Goal: Information Seeking & Learning: Learn about a topic

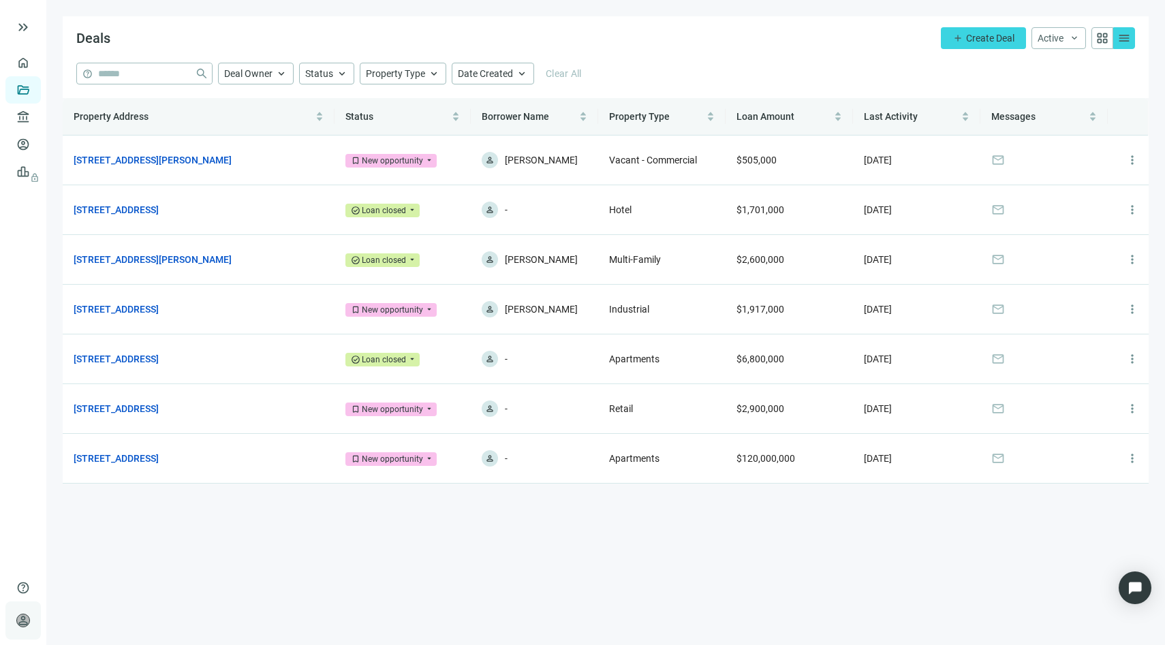
click at [25, 614] on span "person" at bounding box center [23, 621] width 14 height 14
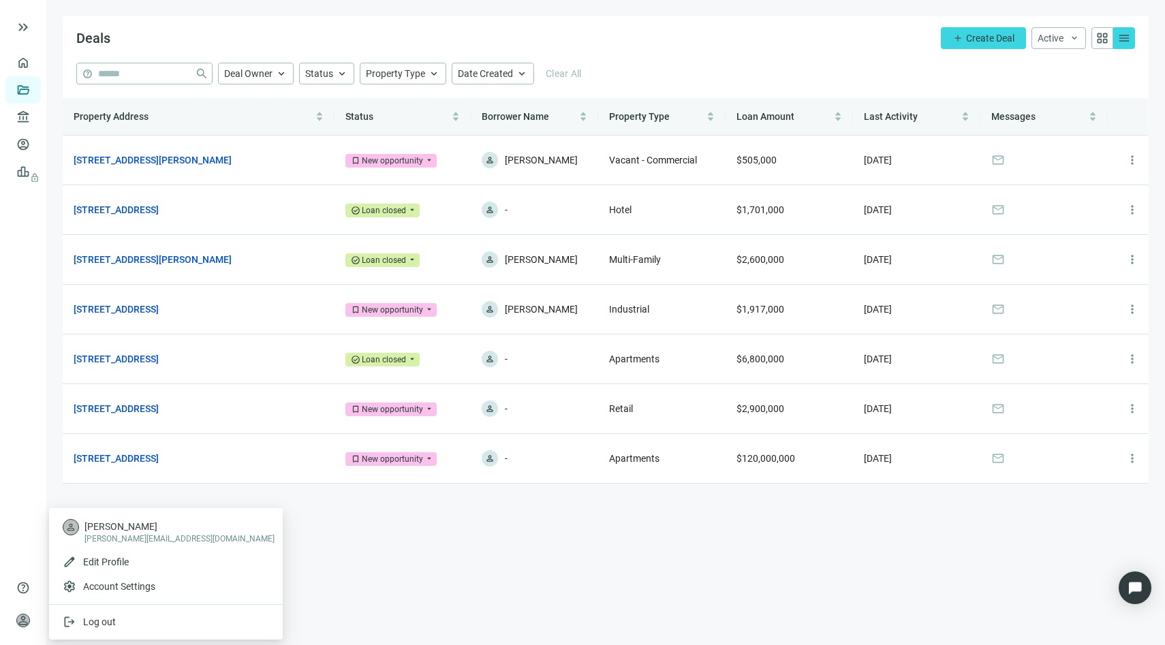
click at [116, 531] on span "[PERSON_NAME]" at bounding box center [179, 527] width 190 height 14
click at [106, 557] on span "Edit Profile" at bounding box center [106, 562] width 46 height 11
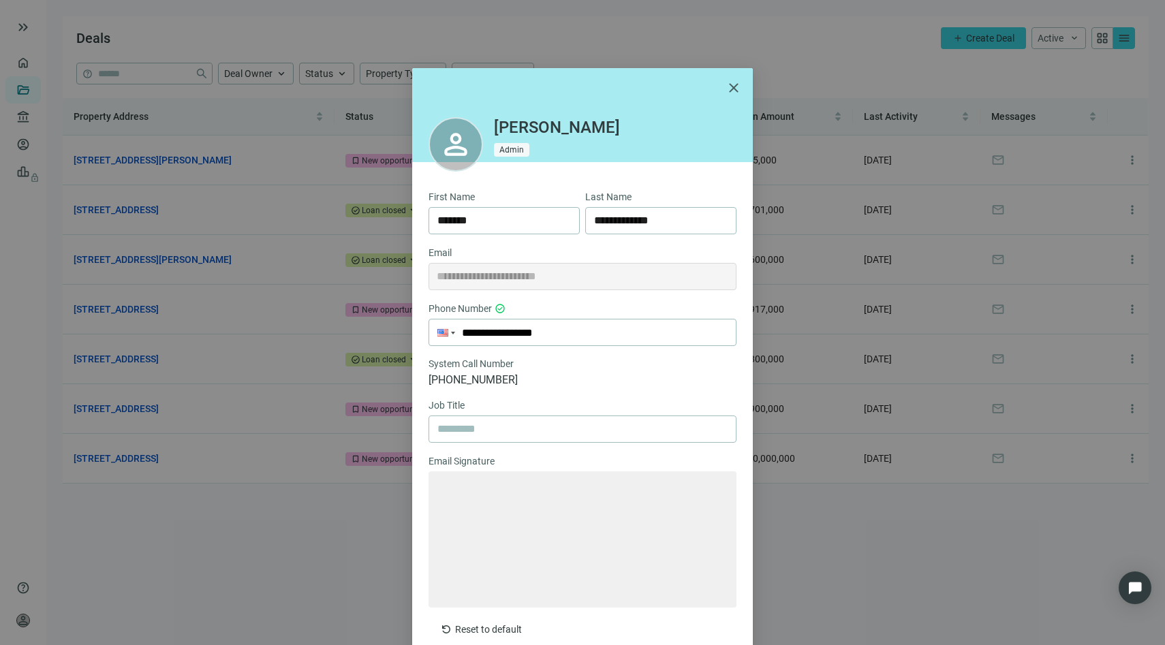
type textarea "**********"
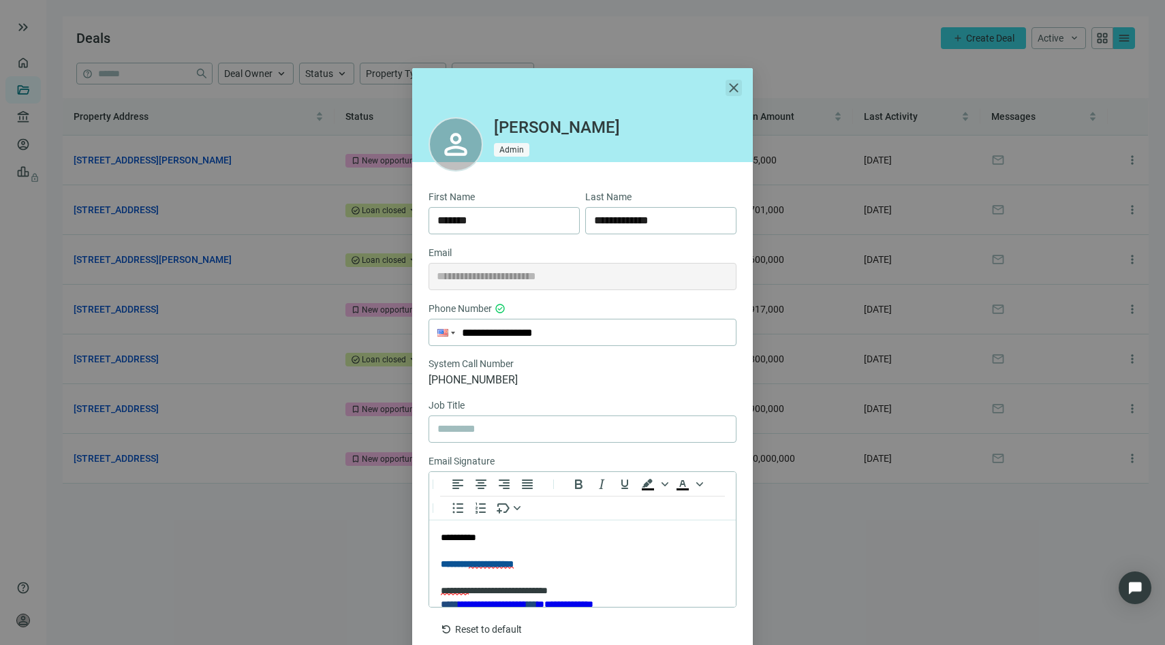
click at [729, 82] on span "close" at bounding box center [734, 88] width 16 height 16
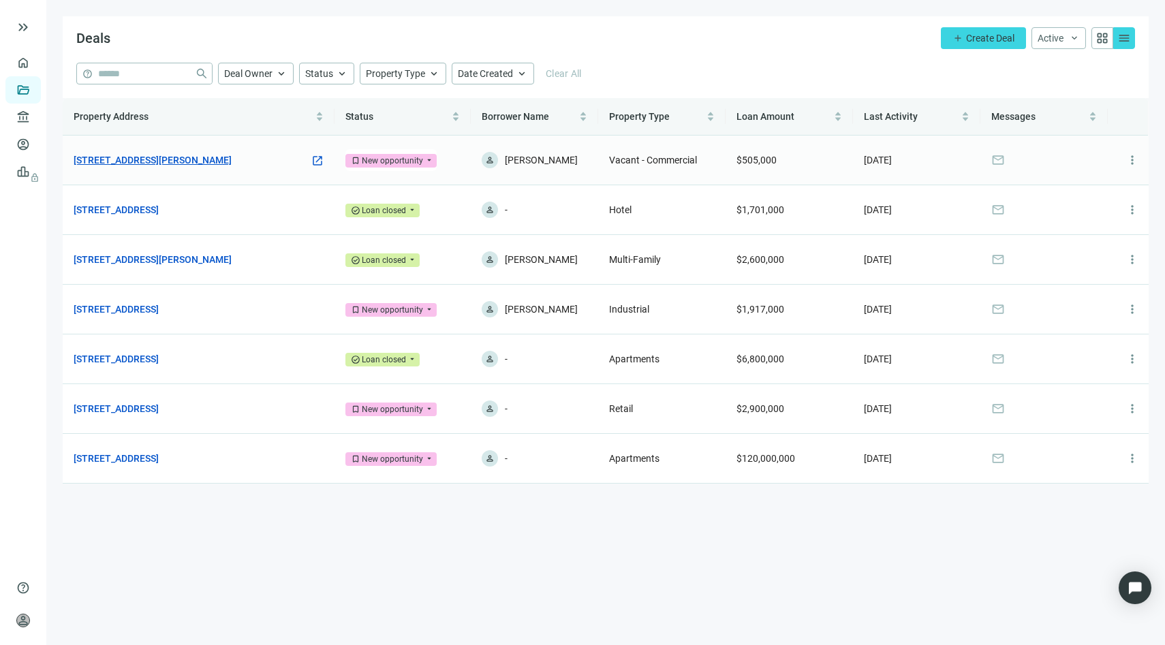
click at [232, 159] on link "3334 Martin Luther King Jr Blvd, Sacramento, CA 95817" at bounding box center [153, 160] width 158 height 15
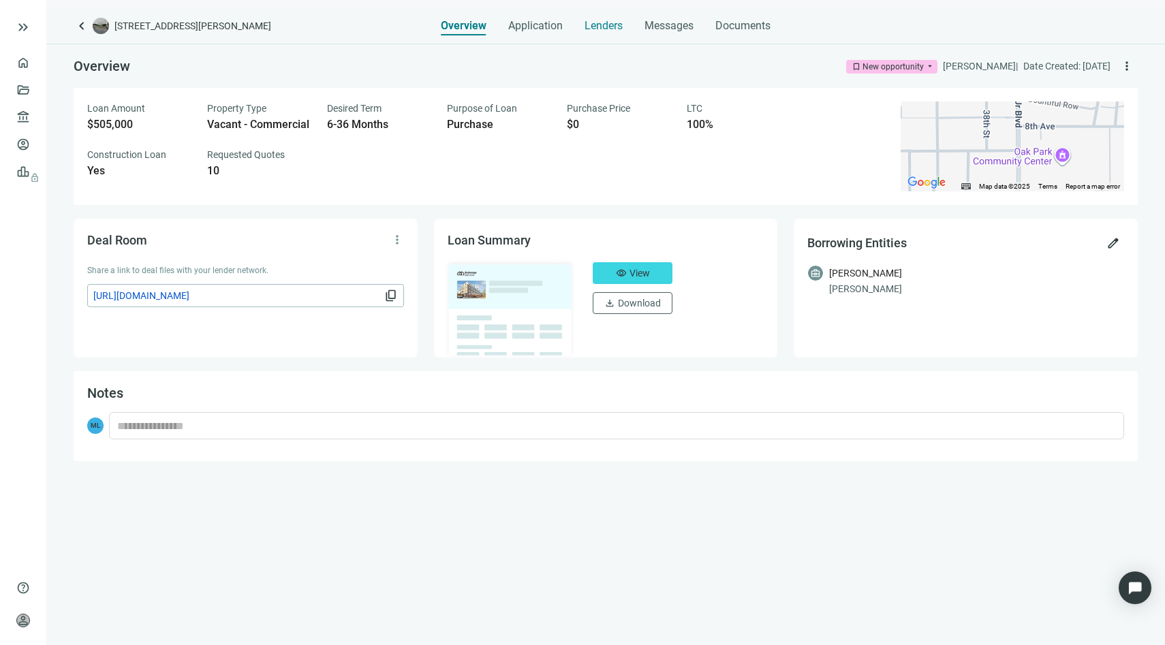
click at [601, 25] on span "Lenders" at bounding box center [604, 26] width 38 height 14
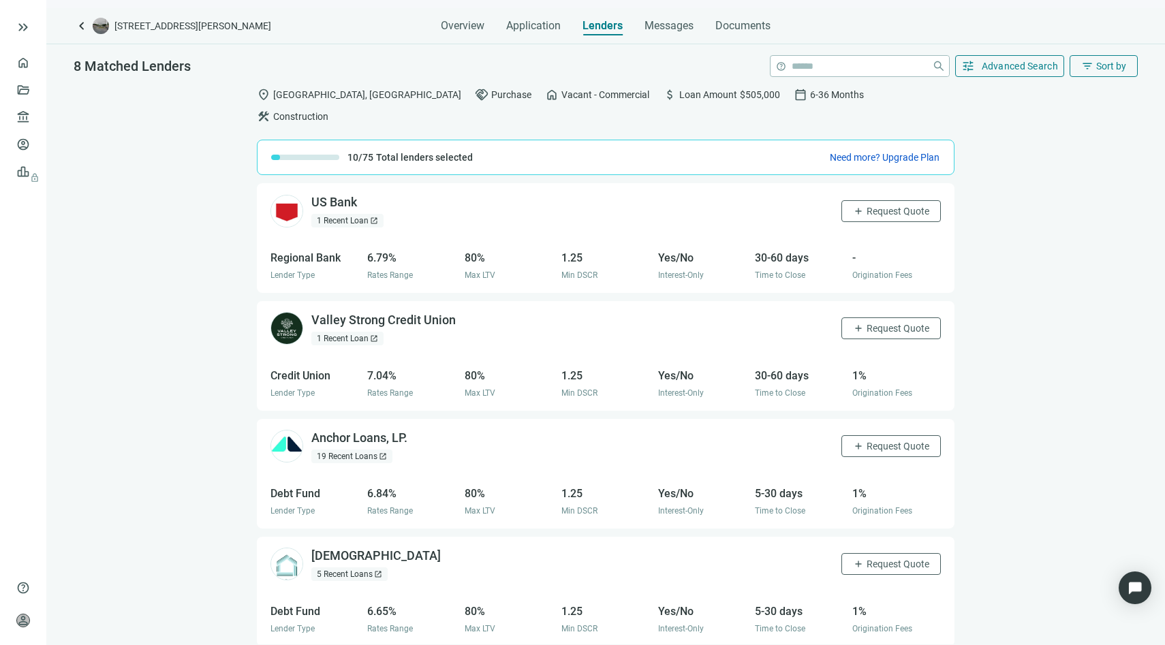
click at [689, 196] on div "US Bank open_in_new 1 Recent Loan open_in_new add Request Quote" at bounding box center [606, 210] width 698 height 55
click at [779, 193] on div "US Bank open_in_new 1 Recent Loan open_in_new add Request Quote" at bounding box center [606, 210] width 698 height 55
click at [346, 194] on div "US Bank open_in_new" at bounding box center [342, 202] width 62 height 17
click at [34, 61] on link "Overview" at bounding box center [54, 62] width 40 height 11
